Goal: Information Seeking & Learning: Stay updated

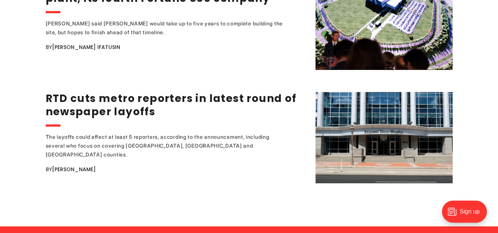
scroll to position [1425, 0]
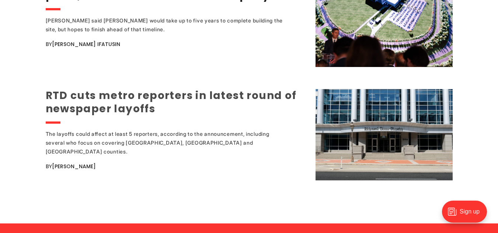
click at [115, 90] on link "RTD cuts metro reporters in latest round of newspaper layoffs" at bounding box center [171, 102] width 251 height 28
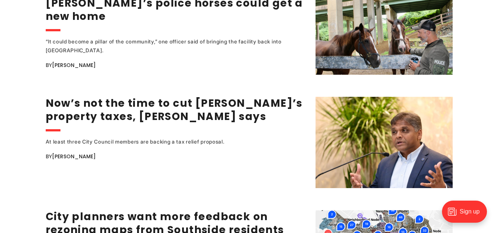
scroll to position [983, 0]
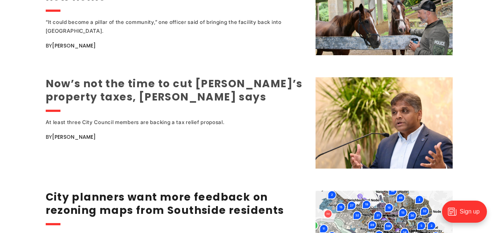
click at [143, 90] on link "Now’s not the time to cut [PERSON_NAME]’s property taxes, [PERSON_NAME] says" at bounding box center [174, 91] width 257 height 28
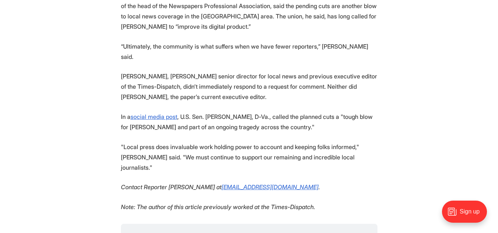
scroll to position [614, 0]
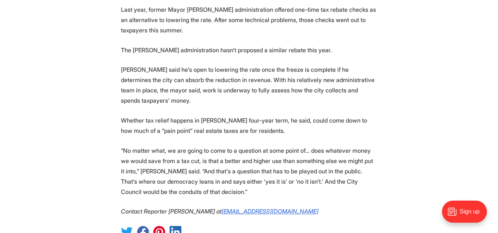
scroll to position [1431, 0]
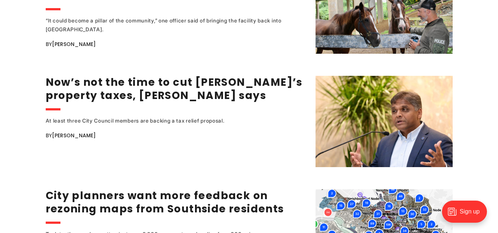
scroll to position [983, 0]
